Goal: Task Accomplishment & Management: Manage account settings

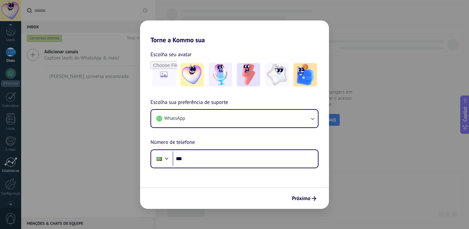
scroll to position [41, 0]
click at [13, 169] on div at bounding box center [10, 166] width 11 height 11
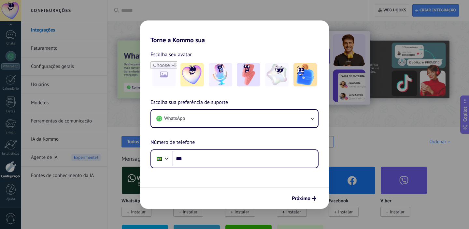
click at [237, 222] on div "Instagram Instalar" at bounding box center [251, 196] width 52 height 58
click at [237, 211] on span "Instalar" at bounding box center [241, 212] width 15 height 6
click at [246, 213] on span "Instalar" at bounding box center [241, 212] width 15 height 6
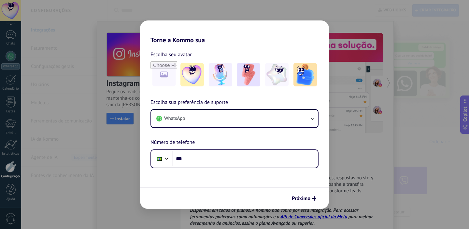
click at [246, 213] on span "Instalar" at bounding box center [241, 212] width 15 height 6
click at [409, 33] on div at bounding box center [287, 72] width 361 height 93
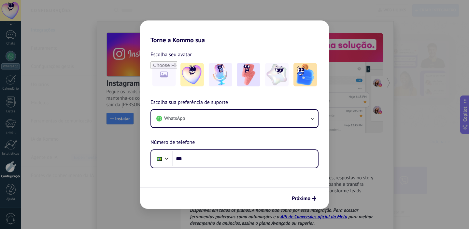
click at [324, 59] on div at bounding box center [288, 68] width 188 height 75
click at [366, 137] on div "Todos Cx. Entrada Soluções de IA Automações Fonte do lead Instalado Minhas insc…" at bounding box center [288, 137] width 348 height 20
click at [58, 175] on link "Fontes de conhecimento da IA" at bounding box center [66, 176] width 70 height 18
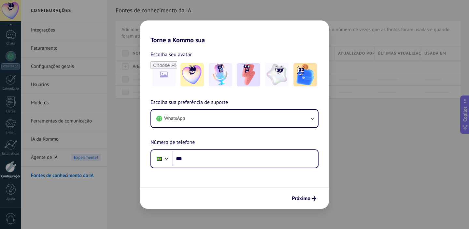
click at [61, 32] on link "Integrações" at bounding box center [66, 30] width 70 height 18
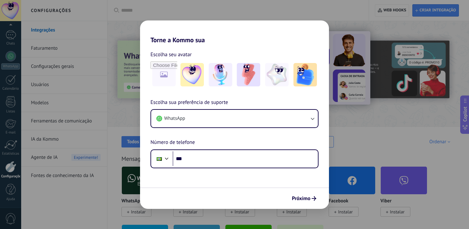
click at [243, 213] on span "Instalar" at bounding box center [241, 212] width 15 height 6
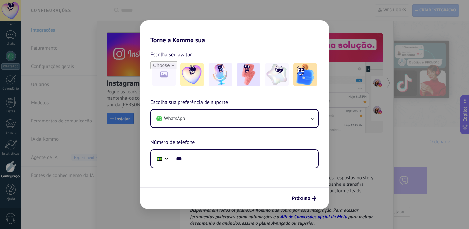
drag, startPoint x: 277, startPoint y: 163, endPoint x: 271, endPoint y: 136, distance: 28.0
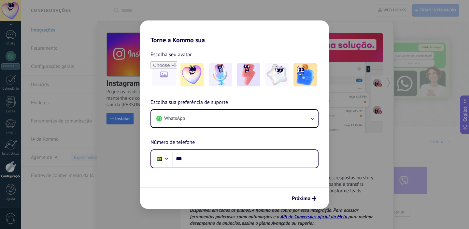
click at [436, 141] on div "Ordenar" at bounding box center [440, 142] width 23 height 6
click at [236, 208] on span "Instalar" at bounding box center [240, 212] width 30 height 10
click at [239, 187] on img at bounding box center [248, 181] width 46 height 32
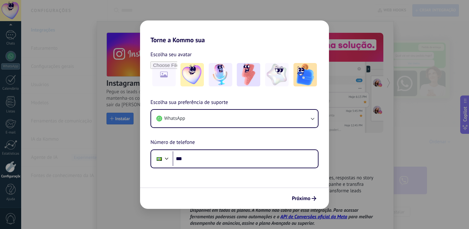
click at [239, 187] on img at bounding box center [248, 181] width 46 height 32
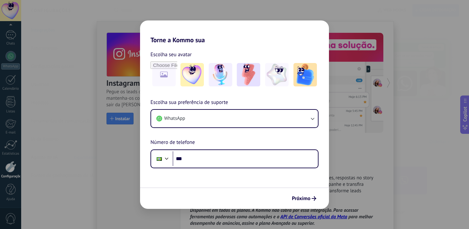
click at [239, 187] on img at bounding box center [248, 181] width 46 height 32
click at [11, 167] on div at bounding box center [10, 166] width 11 height 11
click at [235, 209] on span "Instalar" at bounding box center [240, 212] width 30 height 10
click at [235, 211] on span "Instalar" at bounding box center [241, 212] width 15 height 6
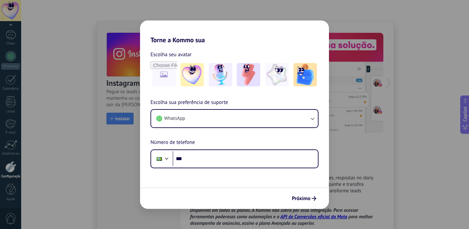
click at [235, 211] on span "Instalar" at bounding box center [241, 212] width 15 height 6
click at [159, 145] on div "Cx. Entrada" at bounding box center [161, 141] width 34 height 11
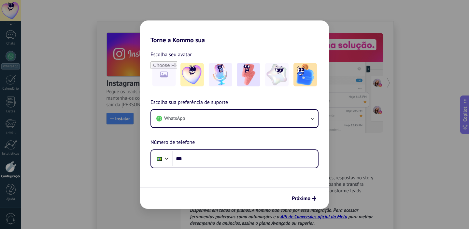
click at [135, 143] on div "Todos" at bounding box center [133, 142] width 12 height 6
click at [161, 142] on div "Cx. Entrada" at bounding box center [160, 142] width 23 height 6
click at [207, 142] on div "Soluções de IA" at bounding box center [198, 142] width 31 height 6
click at [235, 141] on div "Automações" at bounding box center [236, 142] width 25 height 6
click at [140, 143] on div "Todos" at bounding box center [132, 141] width 22 height 11
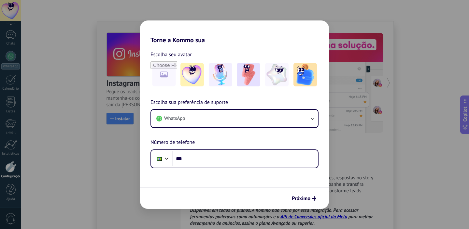
click at [238, 211] on span "Instalar" at bounding box center [241, 212] width 15 height 6
click at [164, 142] on div "Cx. Entrada" at bounding box center [160, 142] width 23 height 6
click at [129, 141] on div "Todos" at bounding box center [133, 142] width 12 height 6
click at [152, 143] on div "Cx. Entrada" at bounding box center [160, 142] width 23 height 6
click at [194, 139] on div "Soluções de IA" at bounding box center [198, 142] width 31 height 6
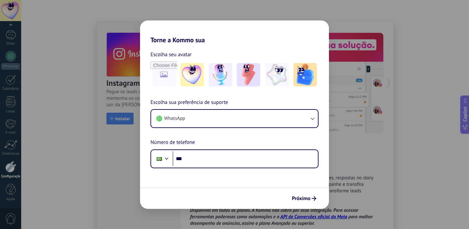
click at [239, 145] on div "Automações" at bounding box center [237, 141] width 36 height 11
click at [133, 142] on div "Todos" at bounding box center [133, 142] width 12 height 6
click at [148, 158] on link "Mensageiros" at bounding box center [136, 158] width 31 height 7
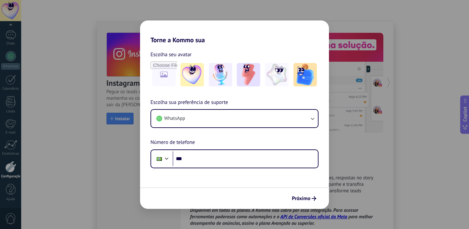
click at [258, 188] on img at bounding box center [248, 181] width 46 height 32
click at [231, 210] on span "Instalar" at bounding box center [240, 212] width 30 height 10
drag, startPoint x: 214, startPoint y: 217, endPoint x: 198, endPoint y: 132, distance: 85.7
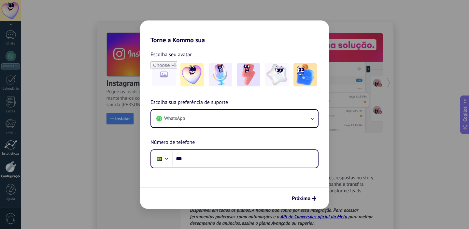
click at [9, 149] on div at bounding box center [10, 145] width 13 height 10
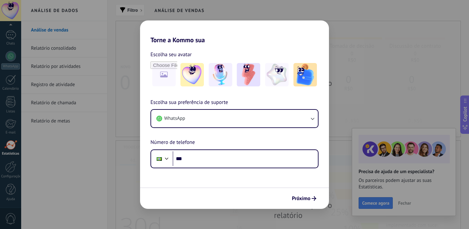
click at [8, 160] on div "Painel Leads Chats WhatsApp Clientes" at bounding box center [10, 97] width 21 height 223
click at [8, 168] on div at bounding box center [10, 166] width 11 height 11
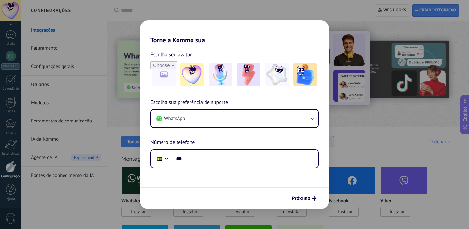
click at [305, 147] on div "Instalado" at bounding box center [315, 141] width 36 height 11
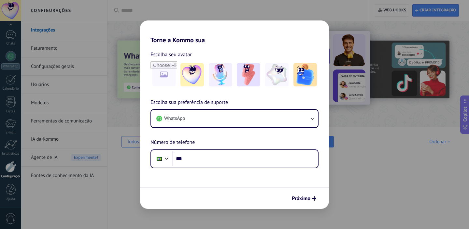
click at [280, 143] on div "Fonte do lead" at bounding box center [274, 142] width 29 height 6
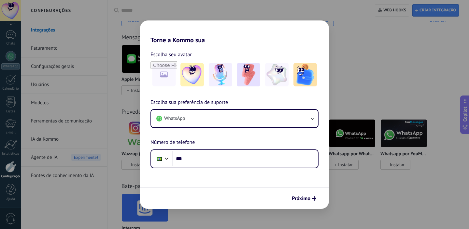
scroll to position [122, 0]
click at [136, 166] on span "Instalar" at bounding box center [138, 165] width 15 height 6
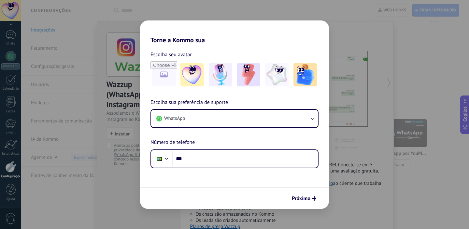
click at [327, 41] on div "Mensageiros Apple Messages for Business Instalar WhatsApp Lite Instalar" at bounding box center [288, 57] width 348 height 75
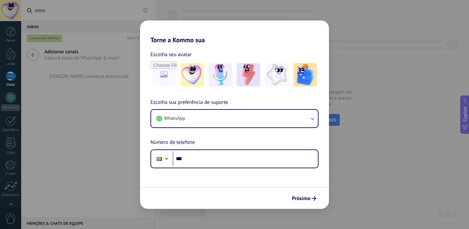
click at [55, 52] on span "Adicionar canais" at bounding box center [81, 52] width 75 height 6
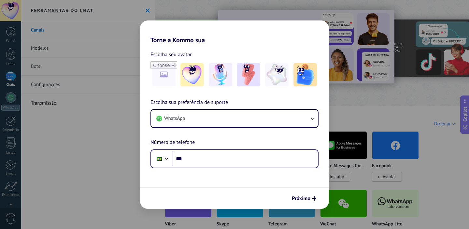
click at [145, 11] on use at bounding box center [147, 10] width 4 height 4
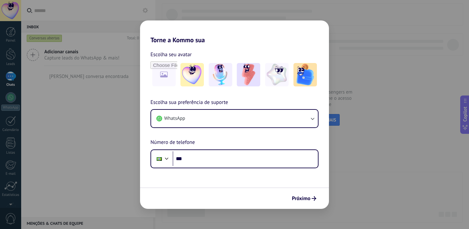
click at [59, 55] on span "Capture leads do WhatsApp & mais!" at bounding box center [81, 58] width 75 height 6
